Goal: Check status: Check status

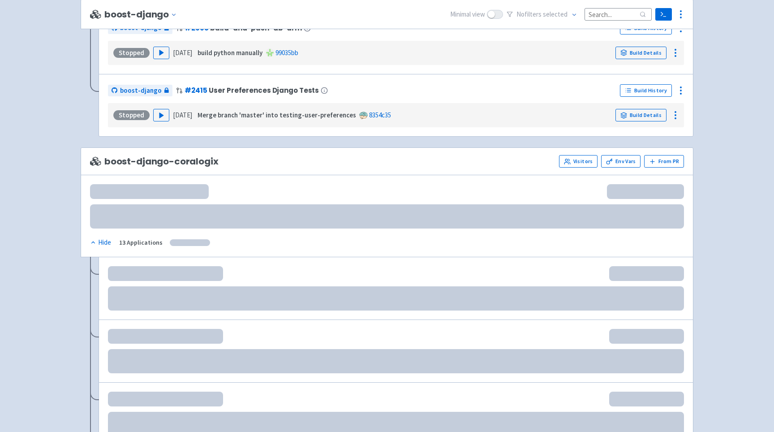
scroll to position [1418, 0]
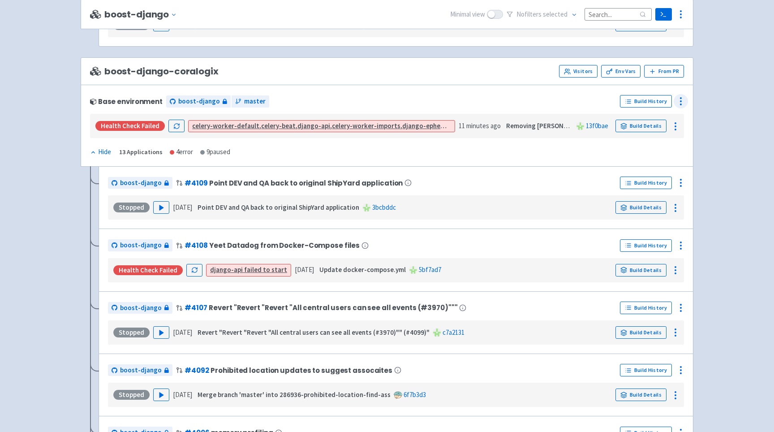
click at [679, 105] on icon at bounding box center [680, 101] width 11 height 11
click at [635, 187] on span "Rebuild" at bounding box center [627, 186] width 21 height 13
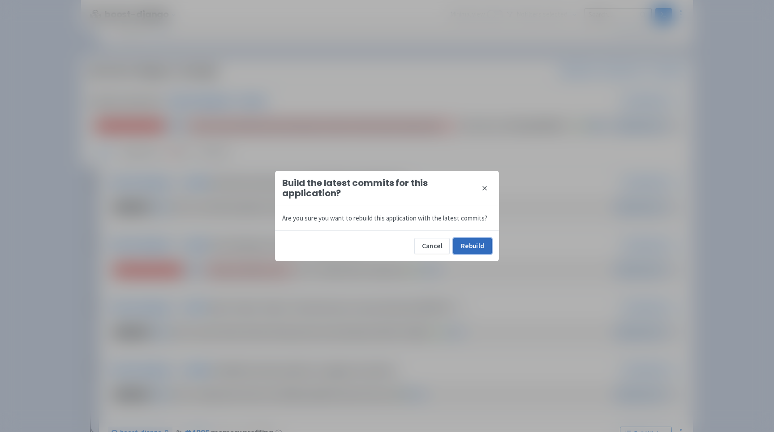
click at [474, 246] on button "Rebuild" at bounding box center [472, 246] width 39 height 16
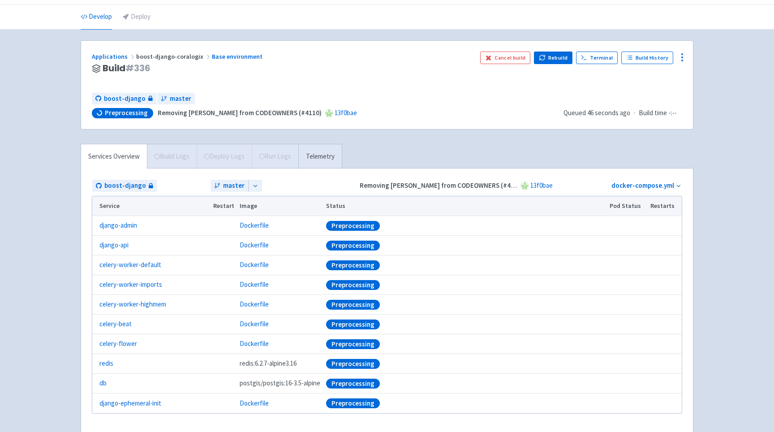
scroll to position [34, 0]
